Goal: Subscribe to service/newsletter

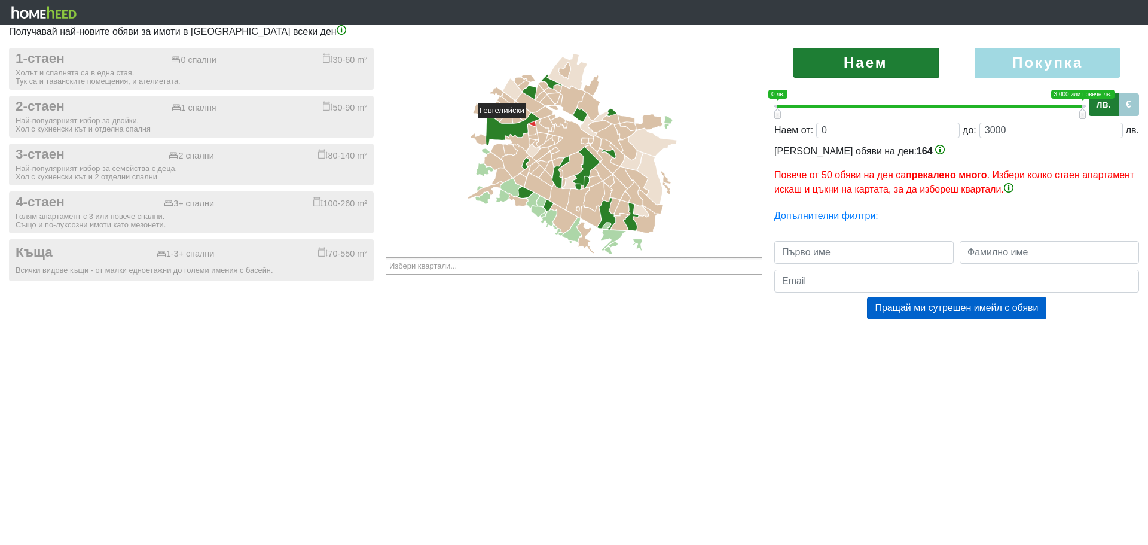
click at [532, 124] on icon at bounding box center [532, 123] width 7 height 5
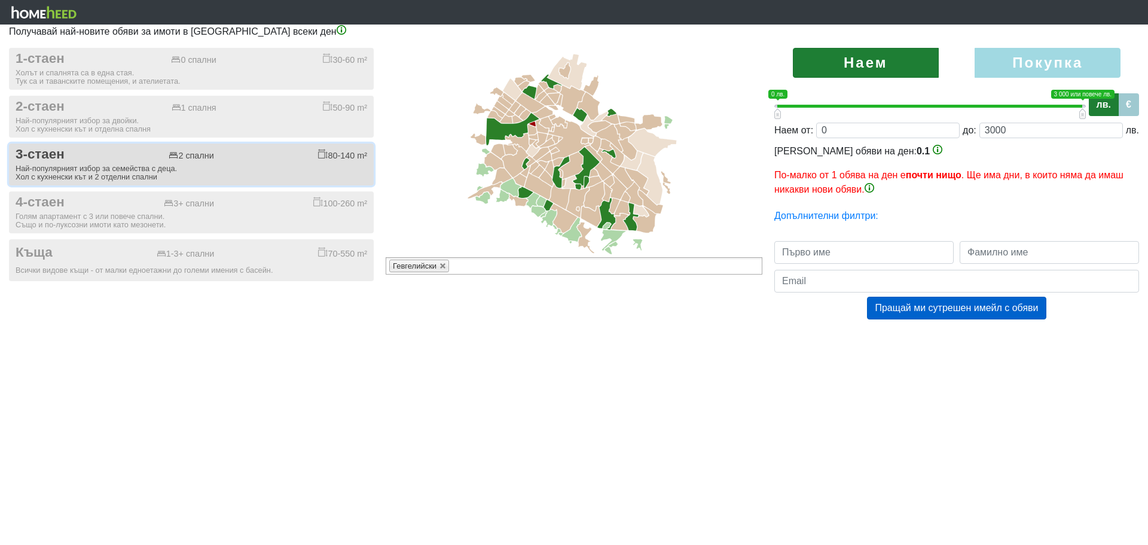
click at [265, 172] on div "Най-популярният избор за семейства с деца. Хол с кухненски кът и 2 отделни спал…" at bounding box center [192, 172] width 352 height 17
checkbox input "true"
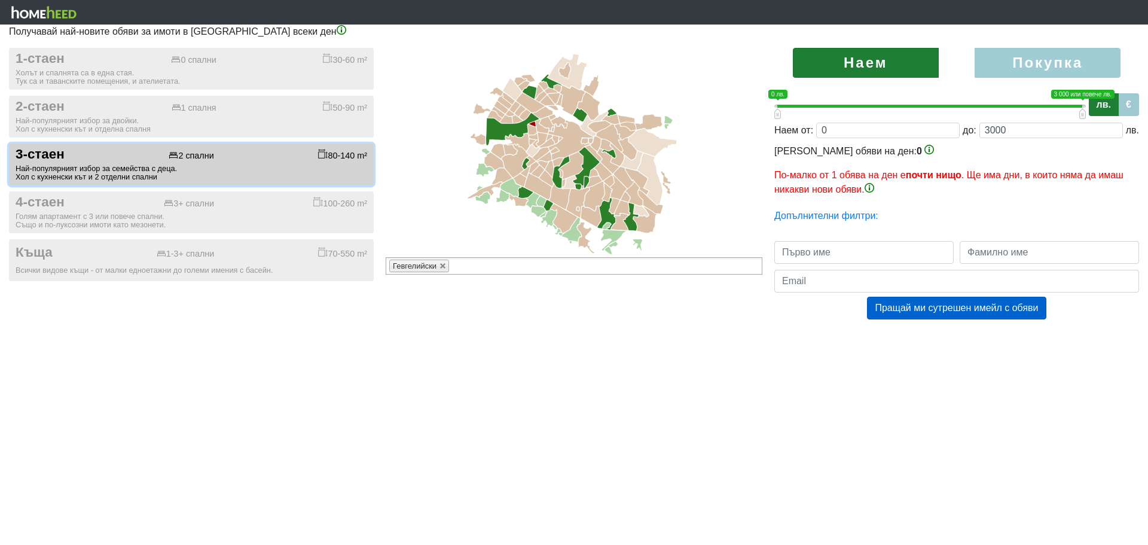
click at [1022, 69] on label "Покупка" at bounding box center [1048, 63] width 146 height 30
radio input "true"
type input "0;2000000"
type input "2000000"
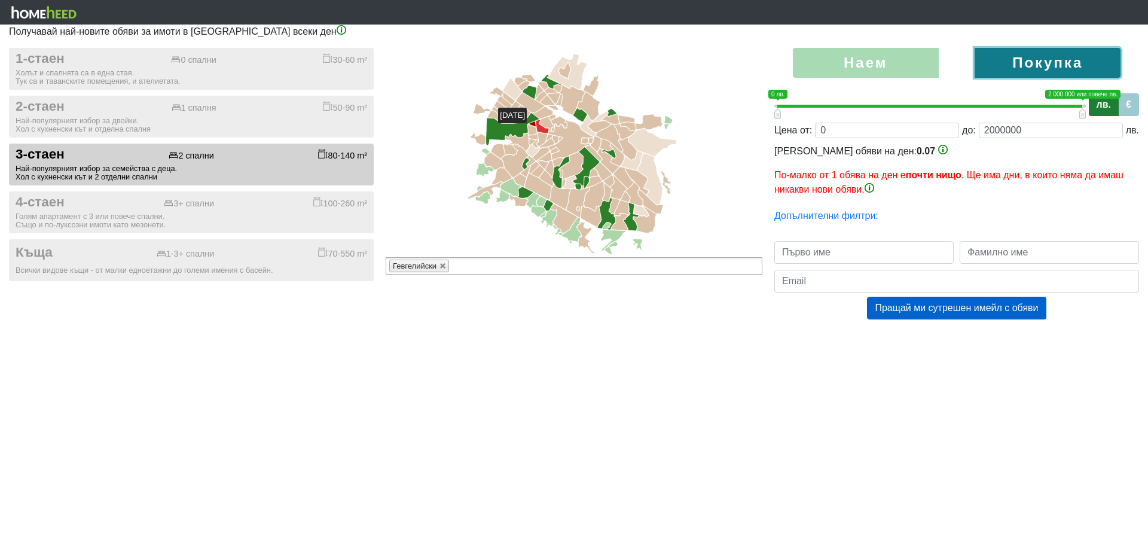
click at [540, 129] on icon at bounding box center [542, 127] width 13 height 14
click at [547, 120] on icon at bounding box center [546, 124] width 15 height 14
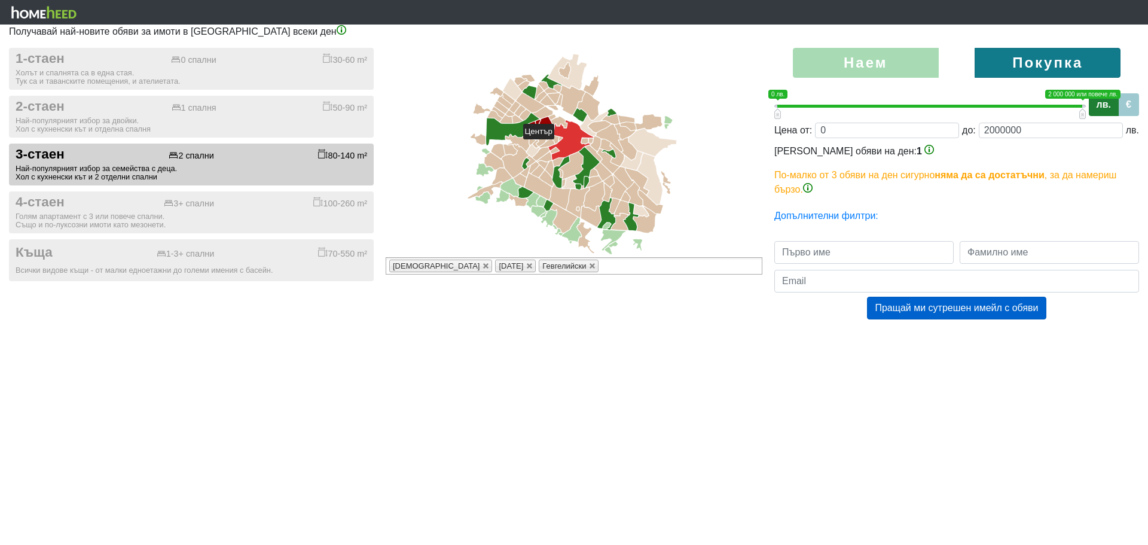
click at [560, 145] on icon at bounding box center [570, 139] width 45 height 39
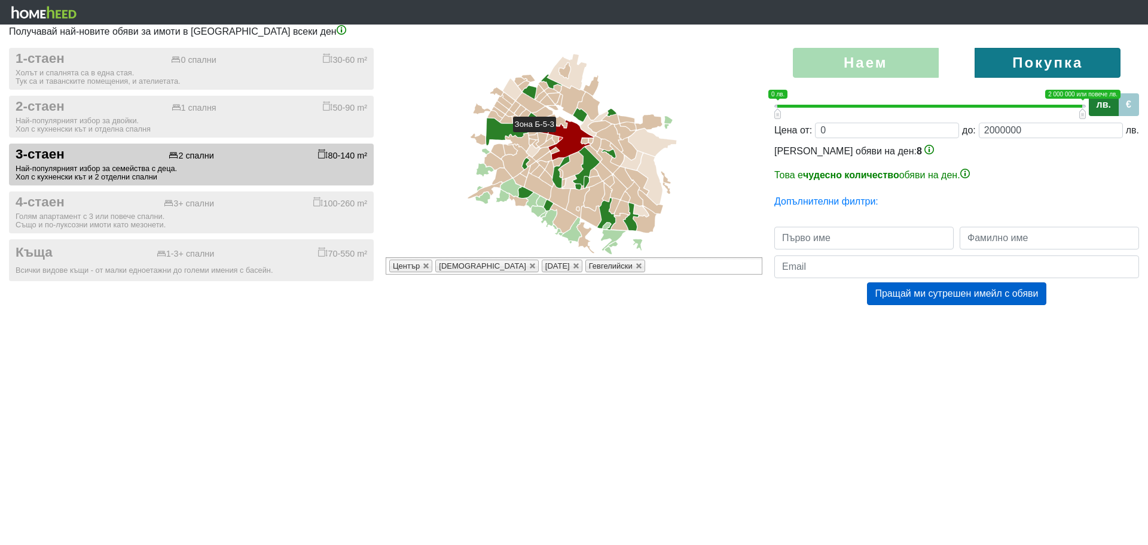
click at [561, 138] on icon at bounding box center [561, 139] width 4 height 4
click at [557, 138] on icon at bounding box center [555, 140] width 6 height 8
click at [548, 137] on icon at bounding box center [550, 138] width 6 height 6
click at [555, 151] on icon at bounding box center [555, 151] width 8 height 6
click at [557, 163] on icon at bounding box center [558, 162] width 10 height 8
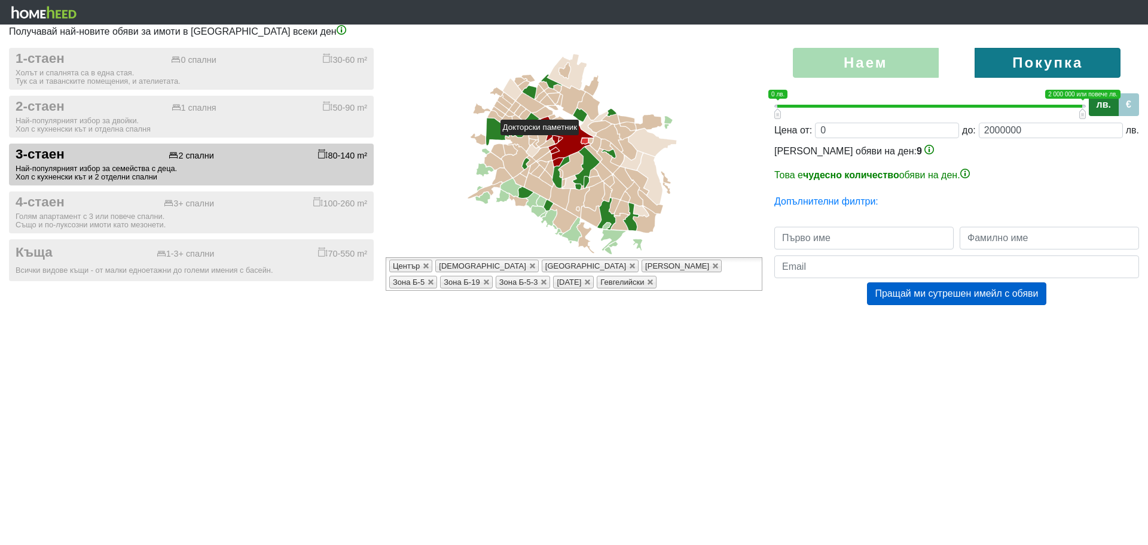
click at [584, 141] on icon at bounding box center [584, 140] width 7 height 5
click at [801, 237] on input "text" at bounding box center [863, 238] width 179 height 23
type input "[PERSON_NAME]"
type input "[EMAIL_ADDRESS][DOMAIN_NAME]"
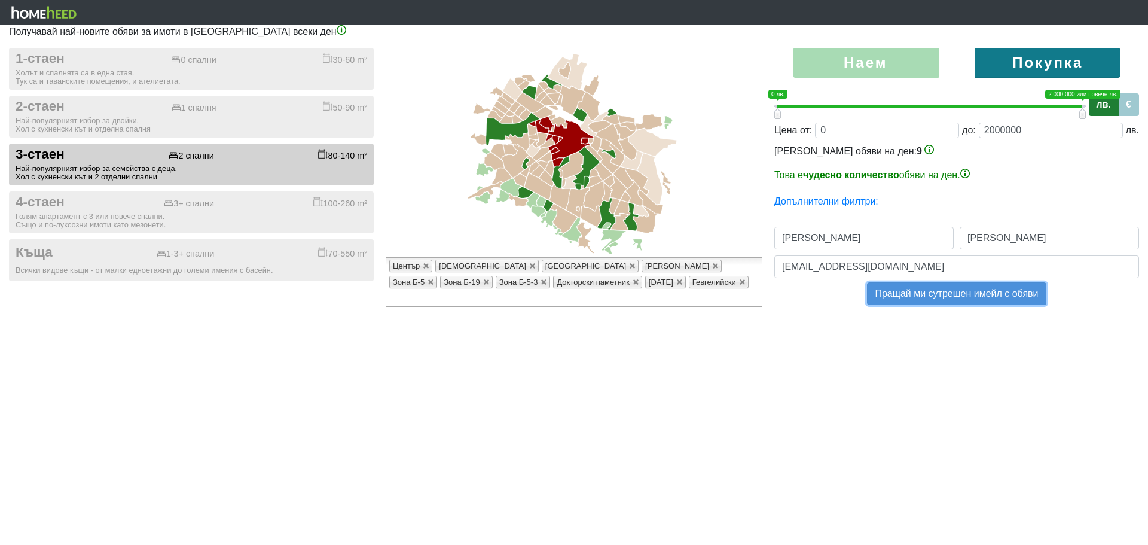
click at [910, 298] on button "Пращай ми сутрешен имейл с обяви" at bounding box center [956, 293] width 179 height 23
